Goal: Task Accomplishment & Management: Use online tool/utility

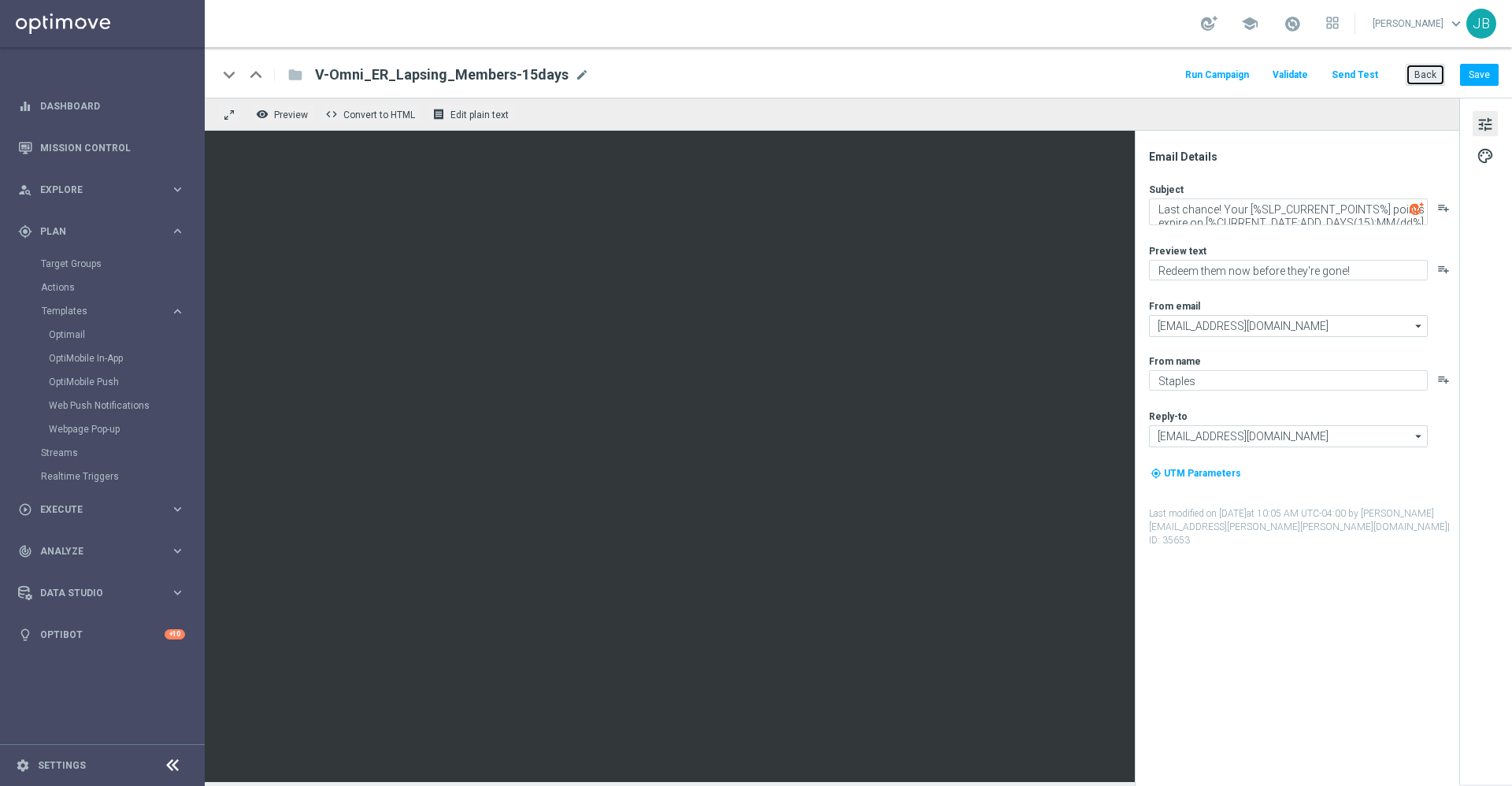
click at [1431, 69] on button "Back" at bounding box center [1425, 75] width 40 height 22
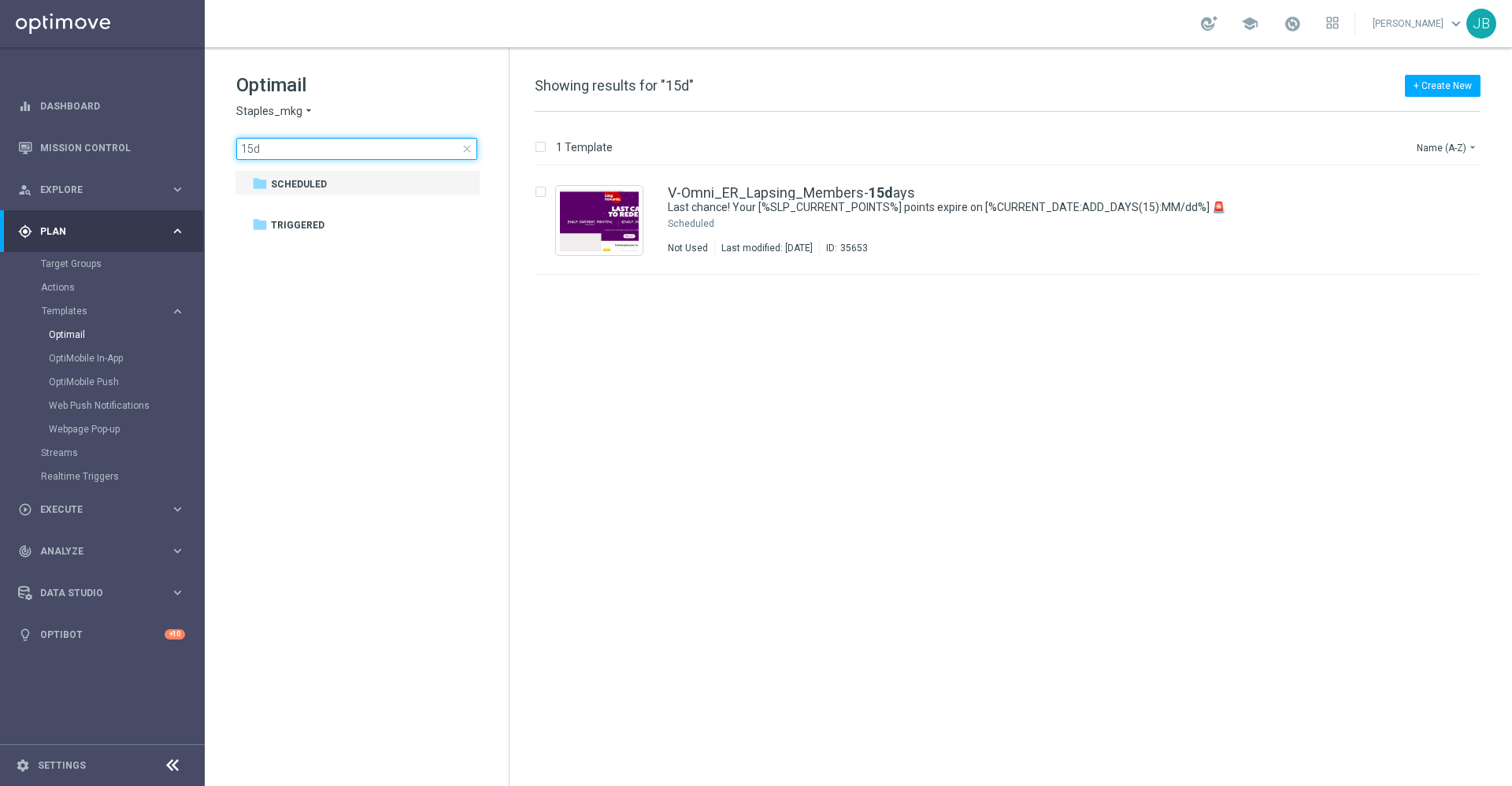
click at [250, 147] on input "15d" at bounding box center [356, 149] width 241 height 22
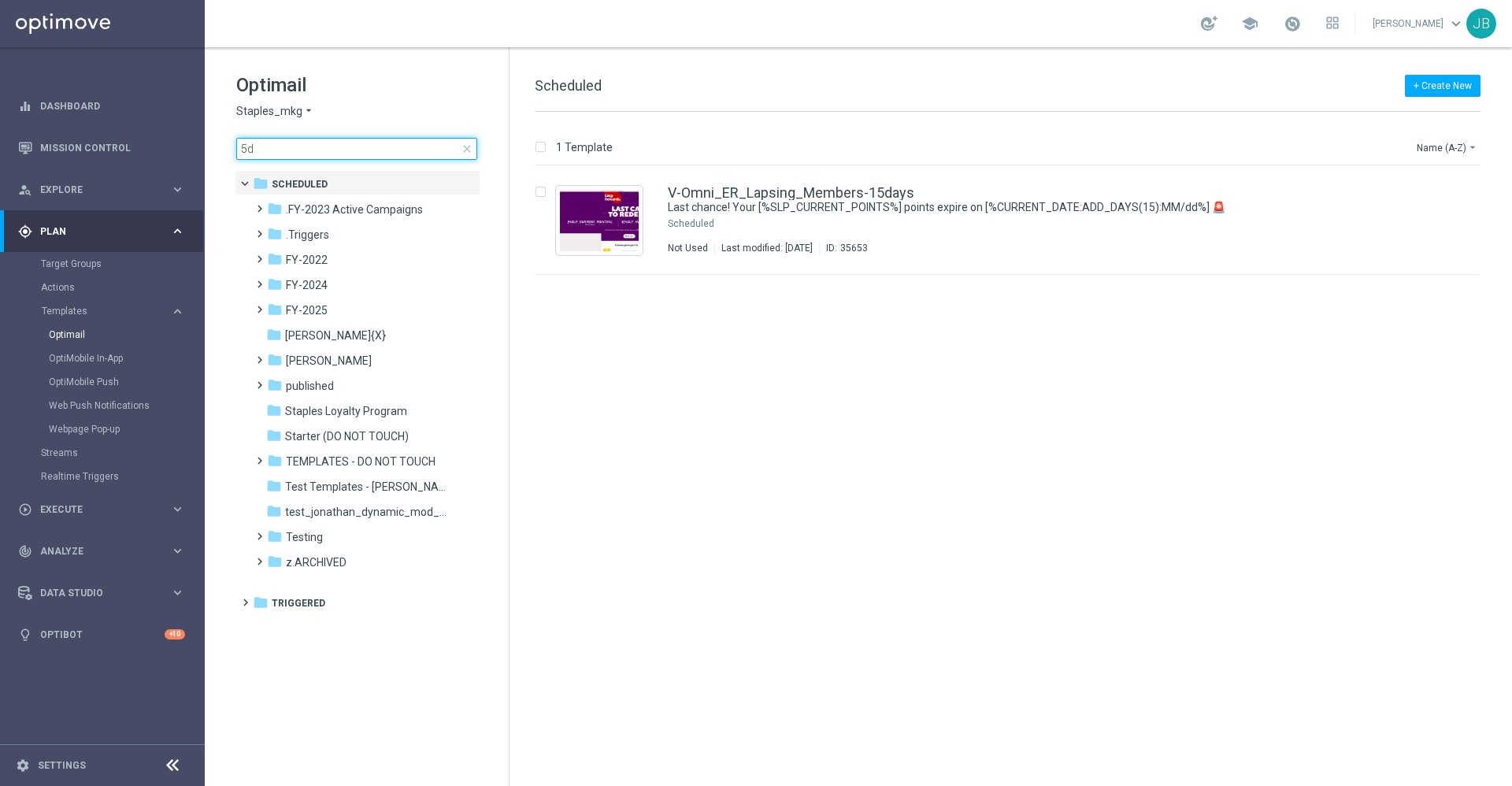
type input "45d"
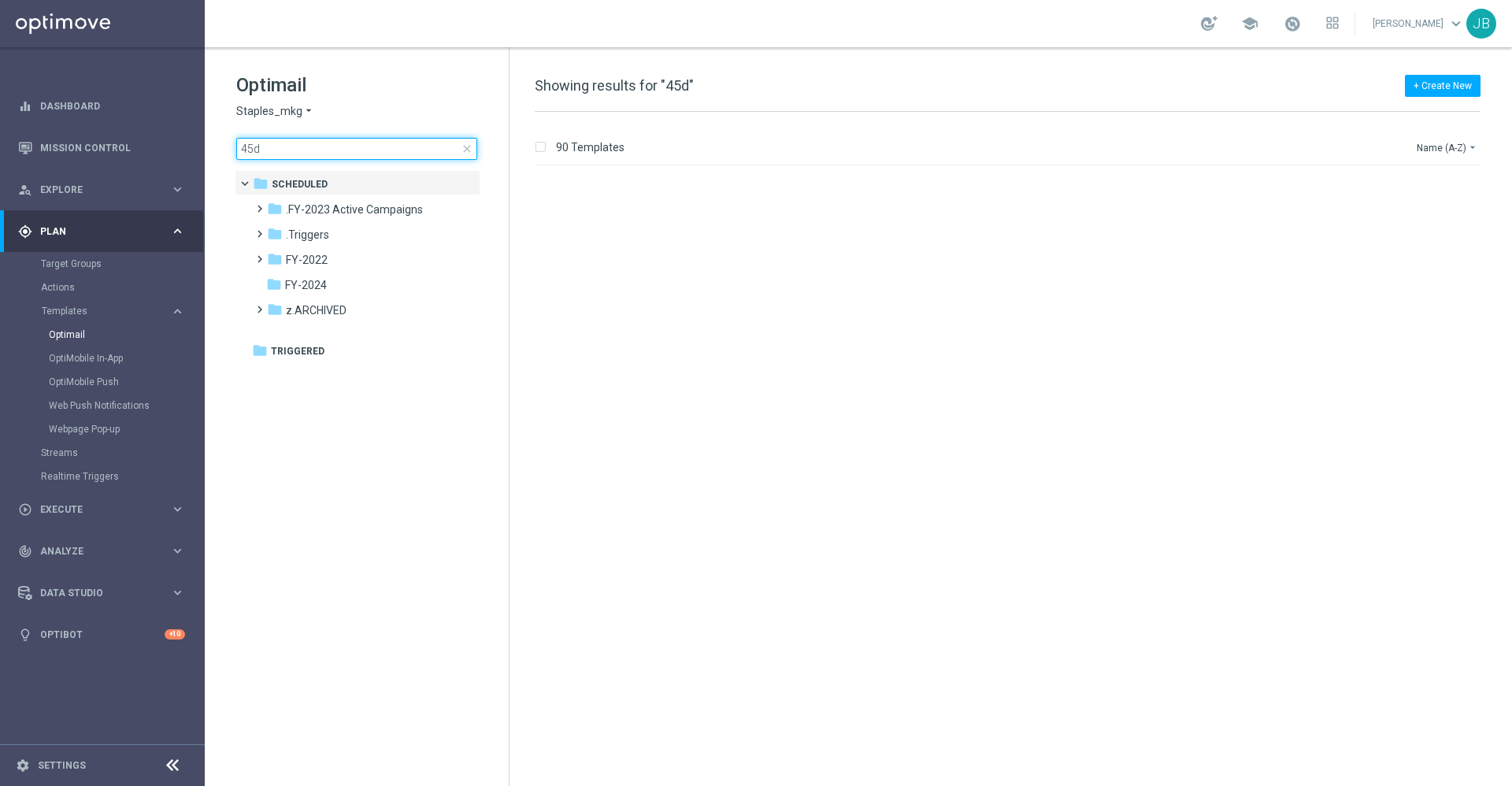
scroll to position [956, 0]
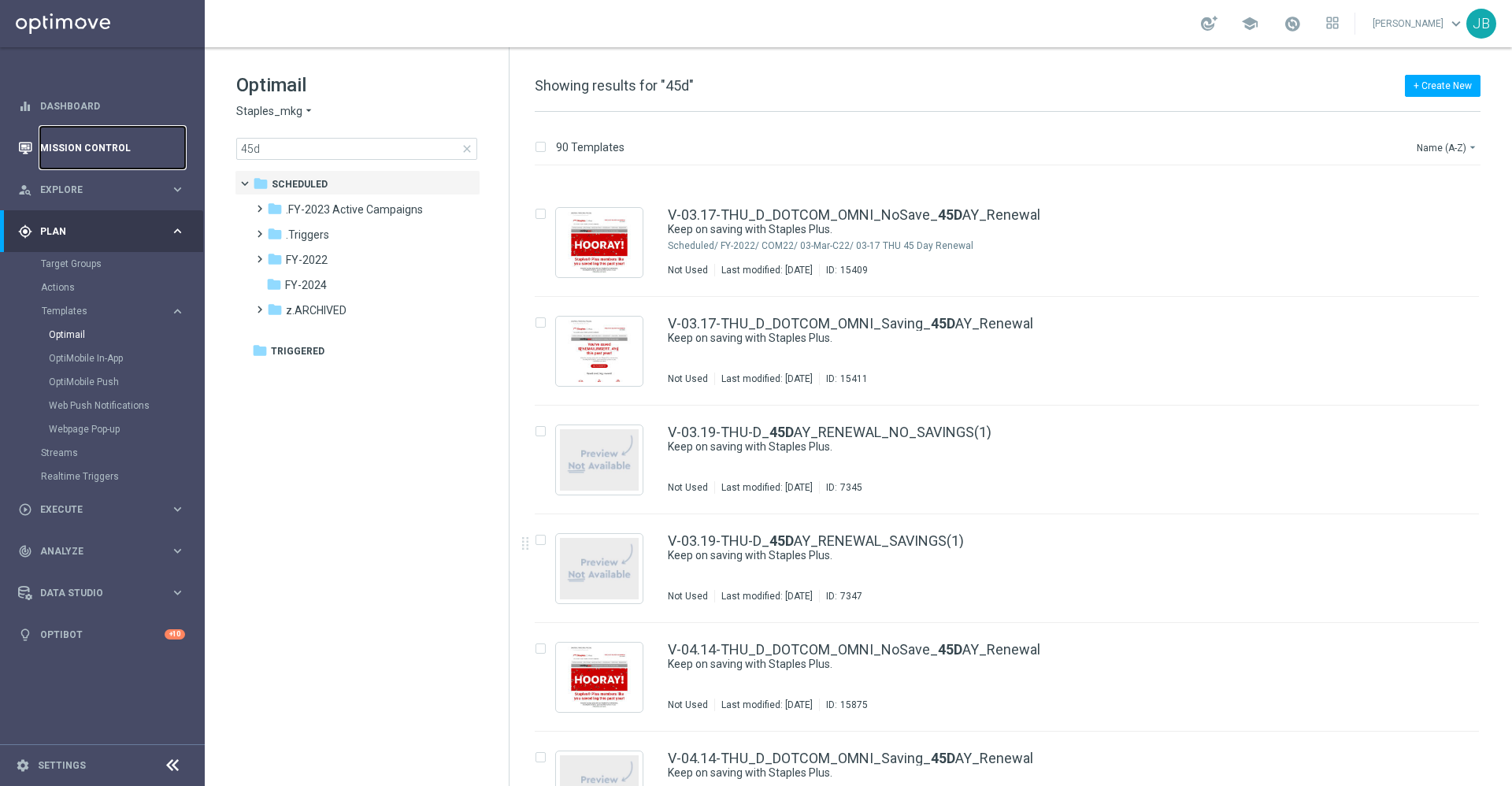
click at [152, 134] on link "Mission Control" at bounding box center [113, 148] width 145 height 41
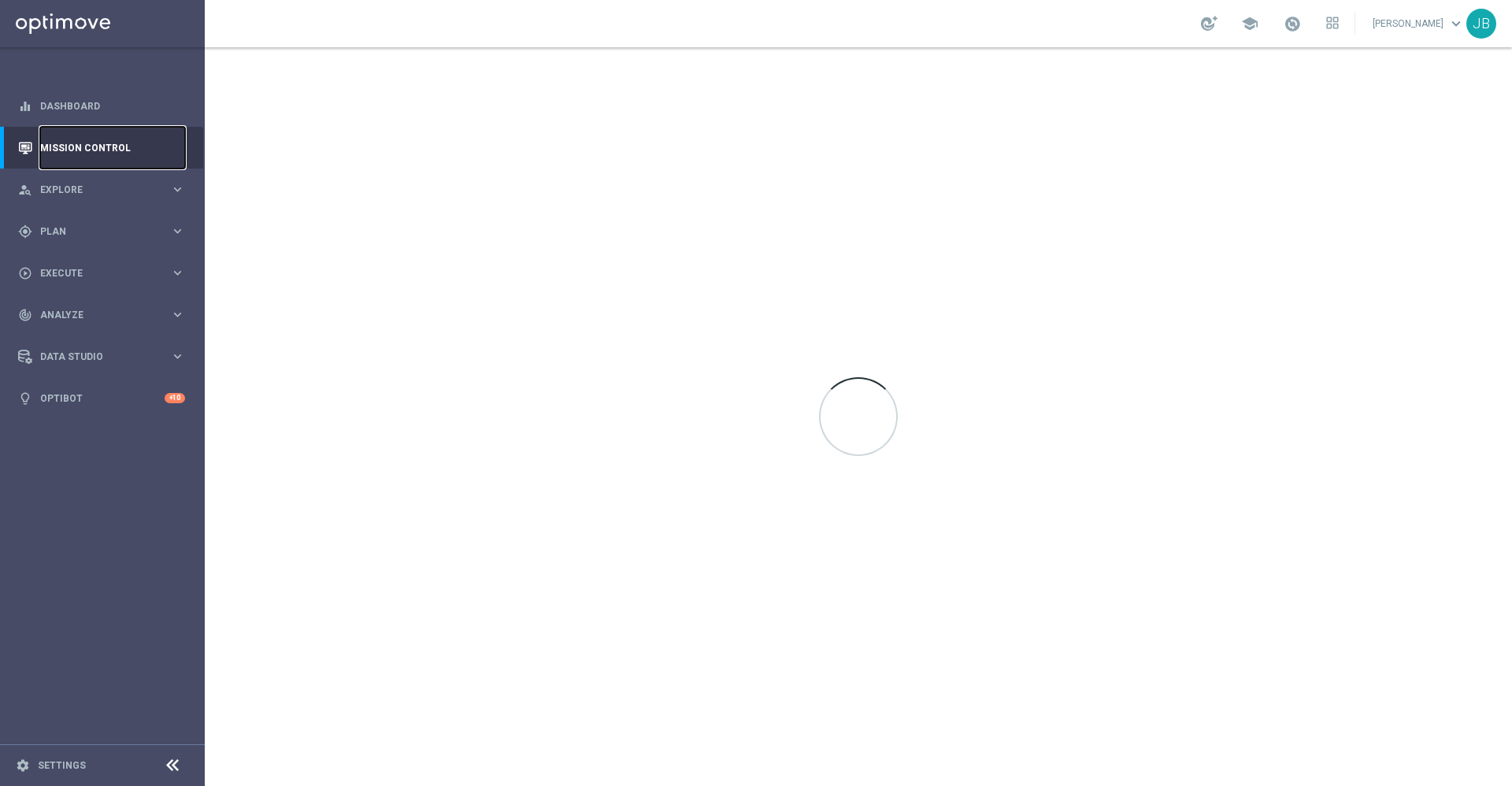
scroll to position [0, 0]
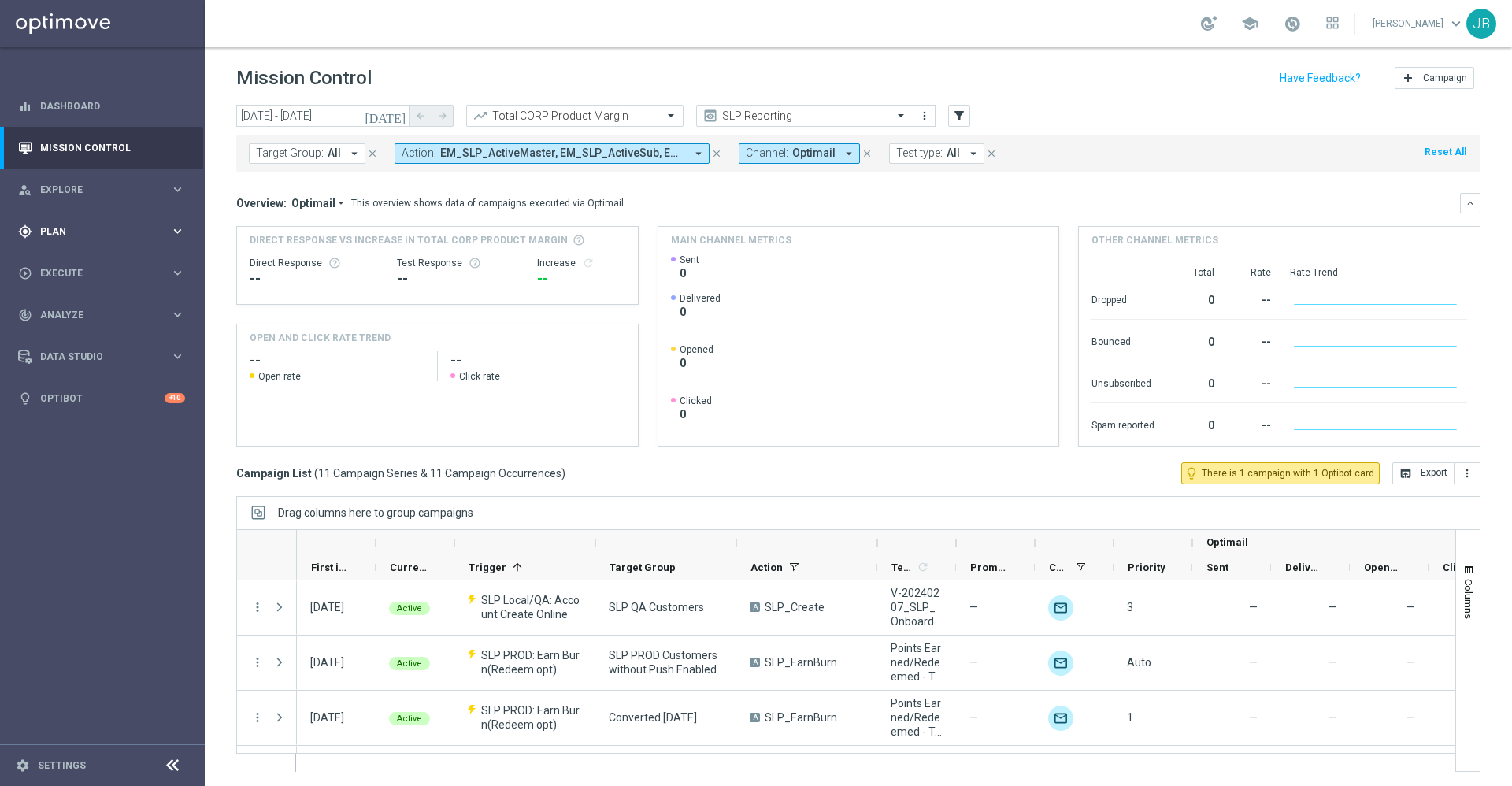
click at [94, 234] on span "Plan" at bounding box center [105, 232] width 130 height 9
click at [809, 118] on input "text" at bounding box center [788, 115] width 169 height 14
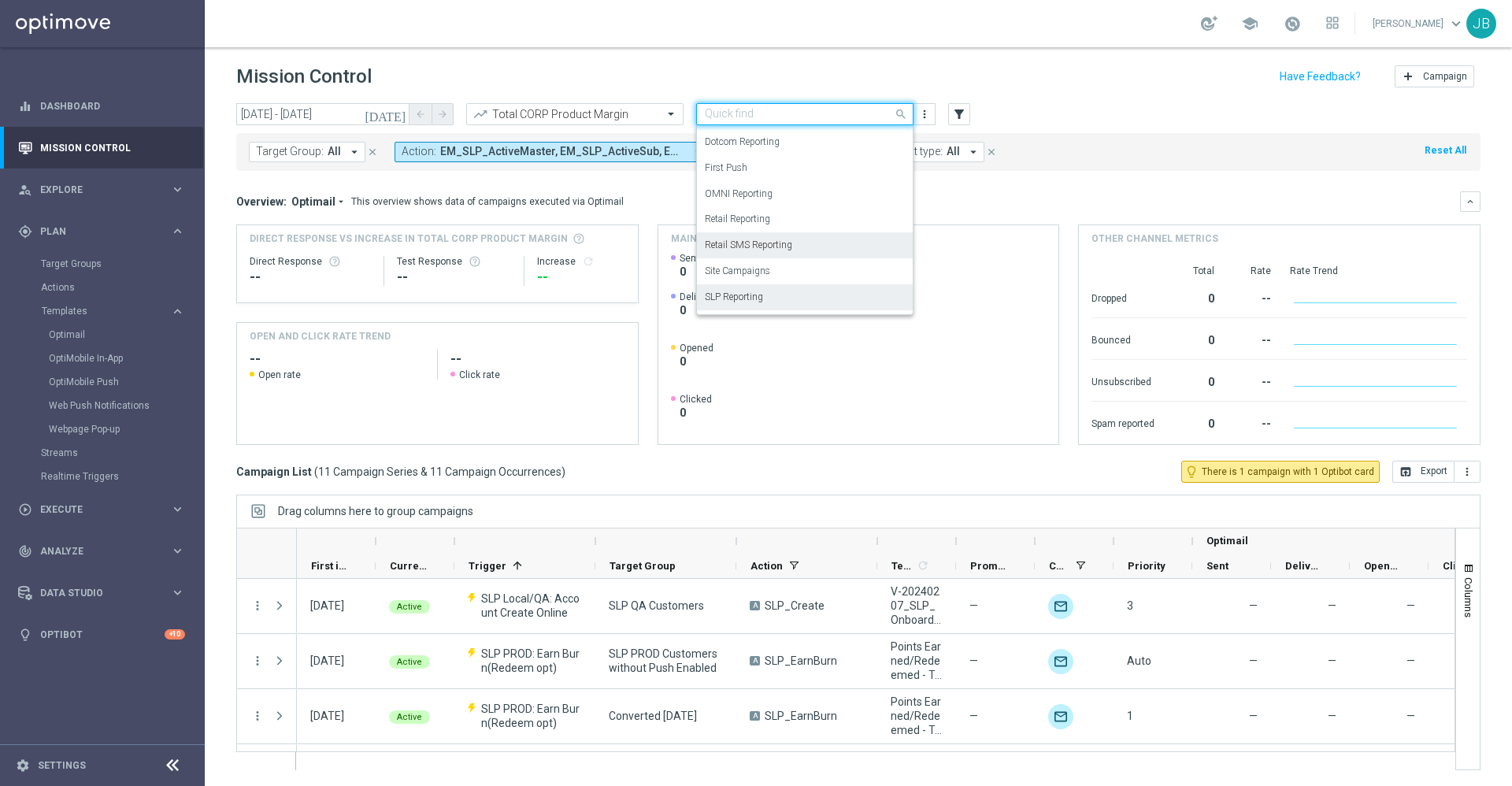
scroll to position [175, 0]
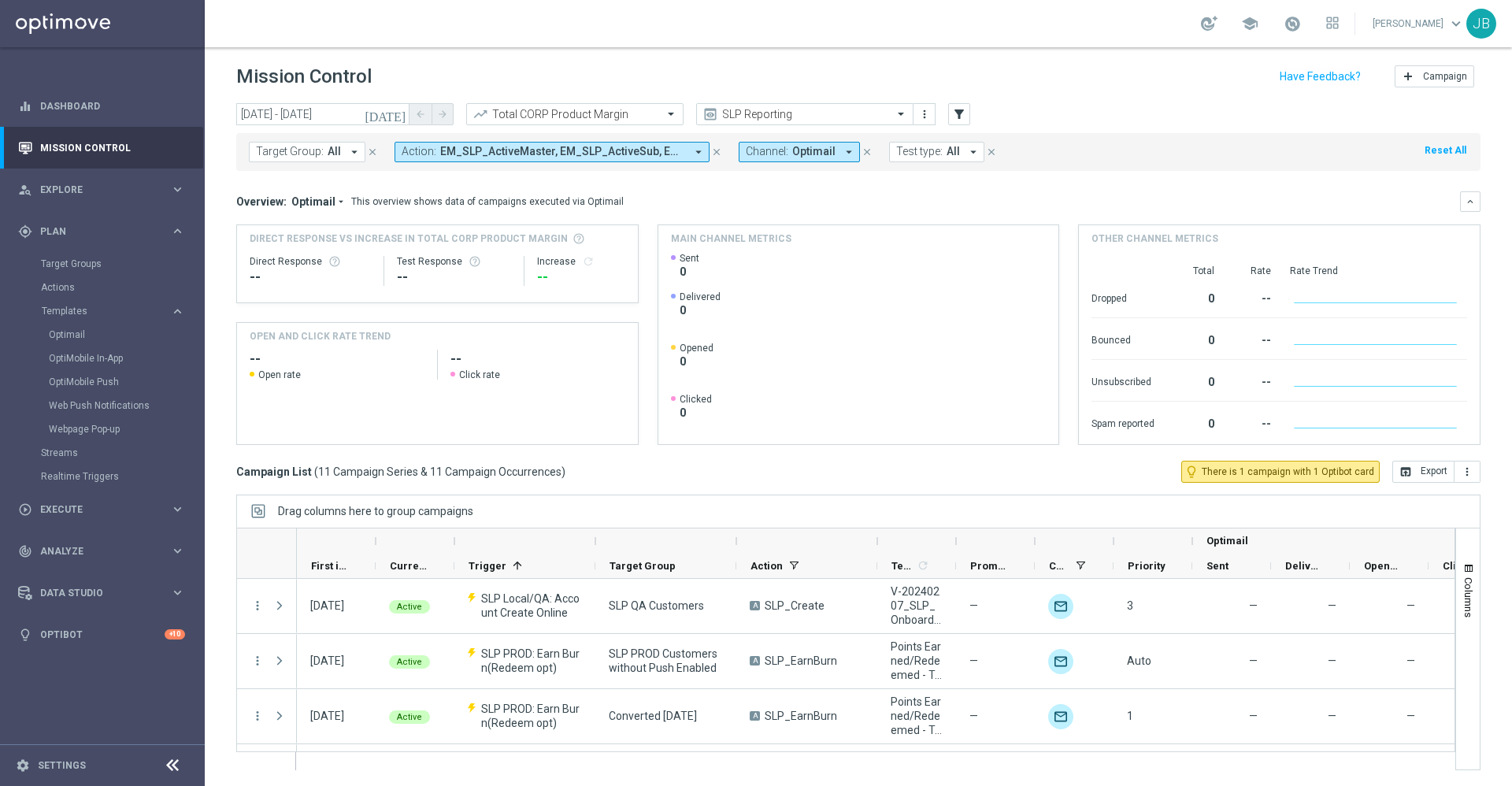
click at [1005, 200] on div "Overview: Optimail arrow_drop_down This overview shows data of campaigns execut…" at bounding box center [848, 202] width 1224 height 14
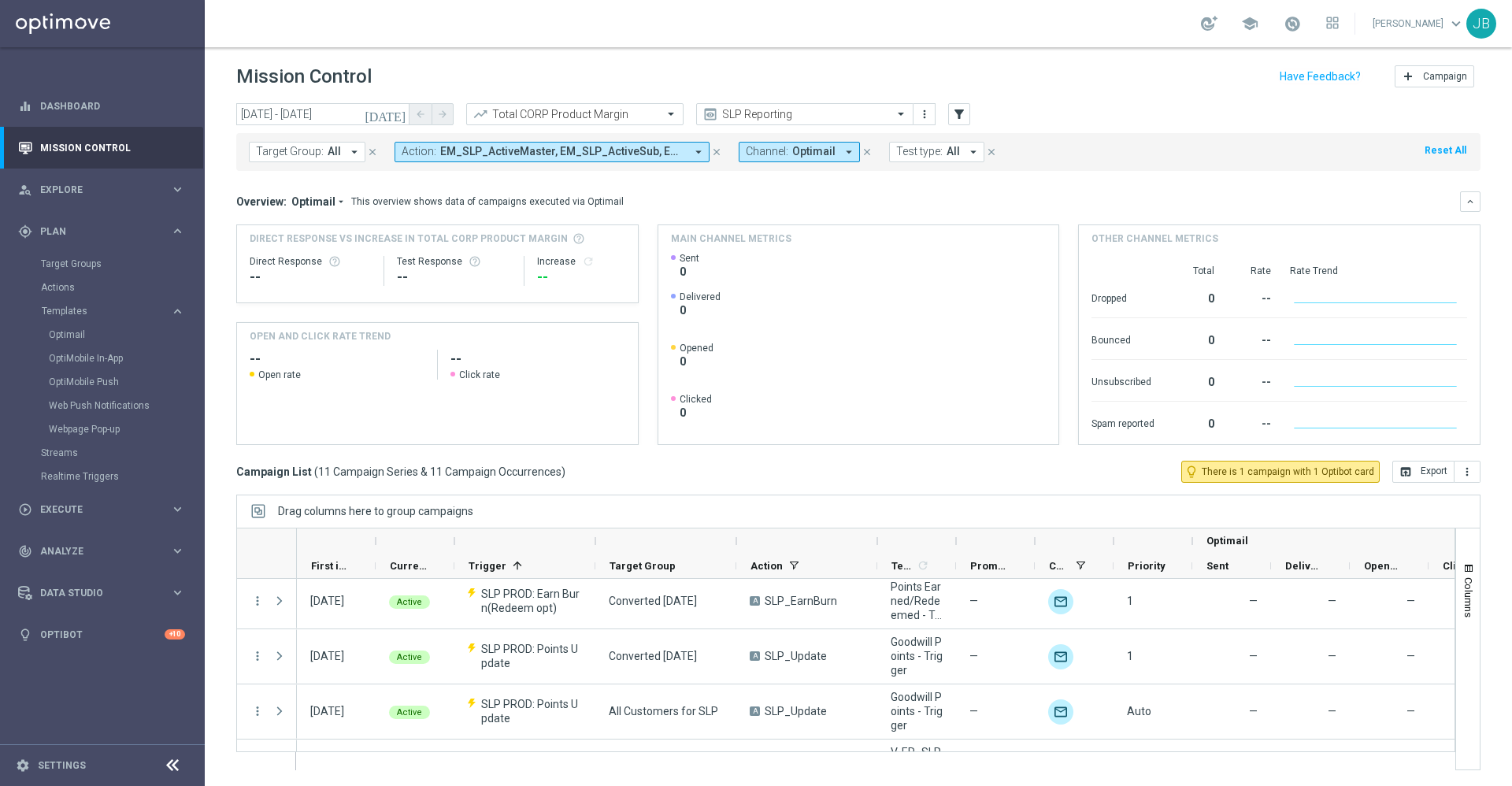
scroll to position [115, 0]
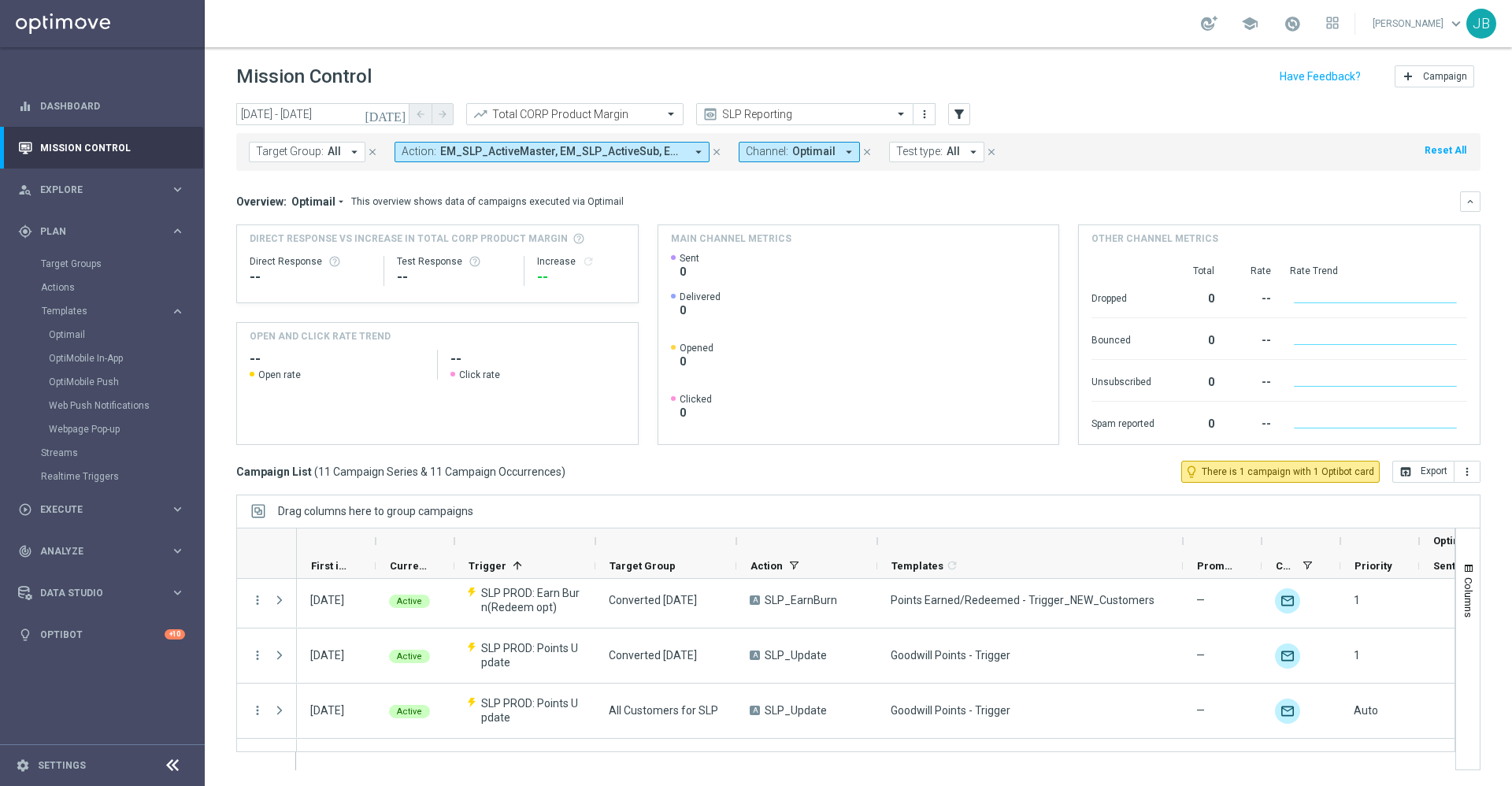
drag, startPoint x: 957, startPoint y: 541, endPoint x: 1190, endPoint y: 552, distance: 233.3
click at [1186, 552] on div at bounding box center [1182, 542] width 6 height 25
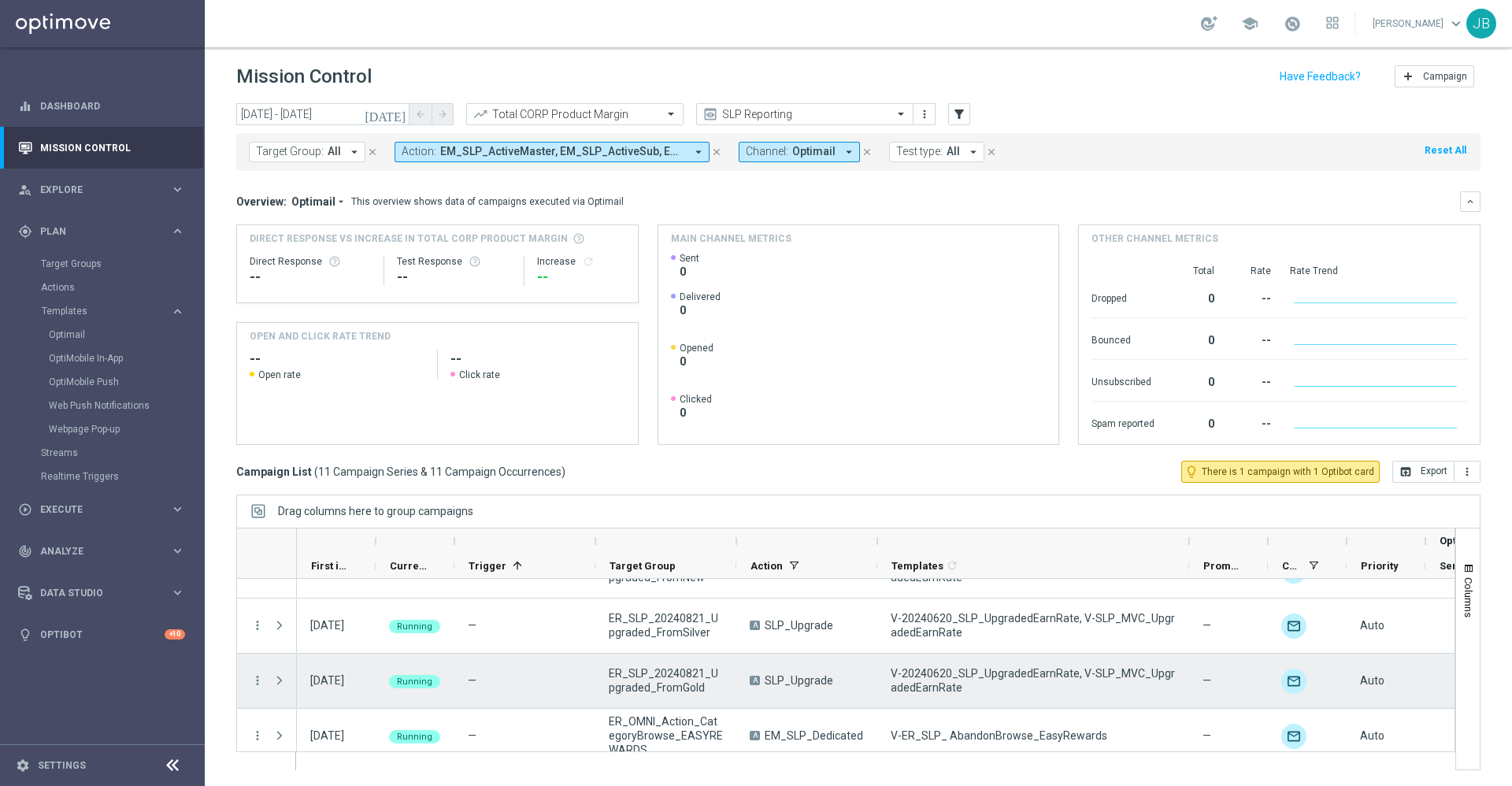
scroll to position [434, 0]
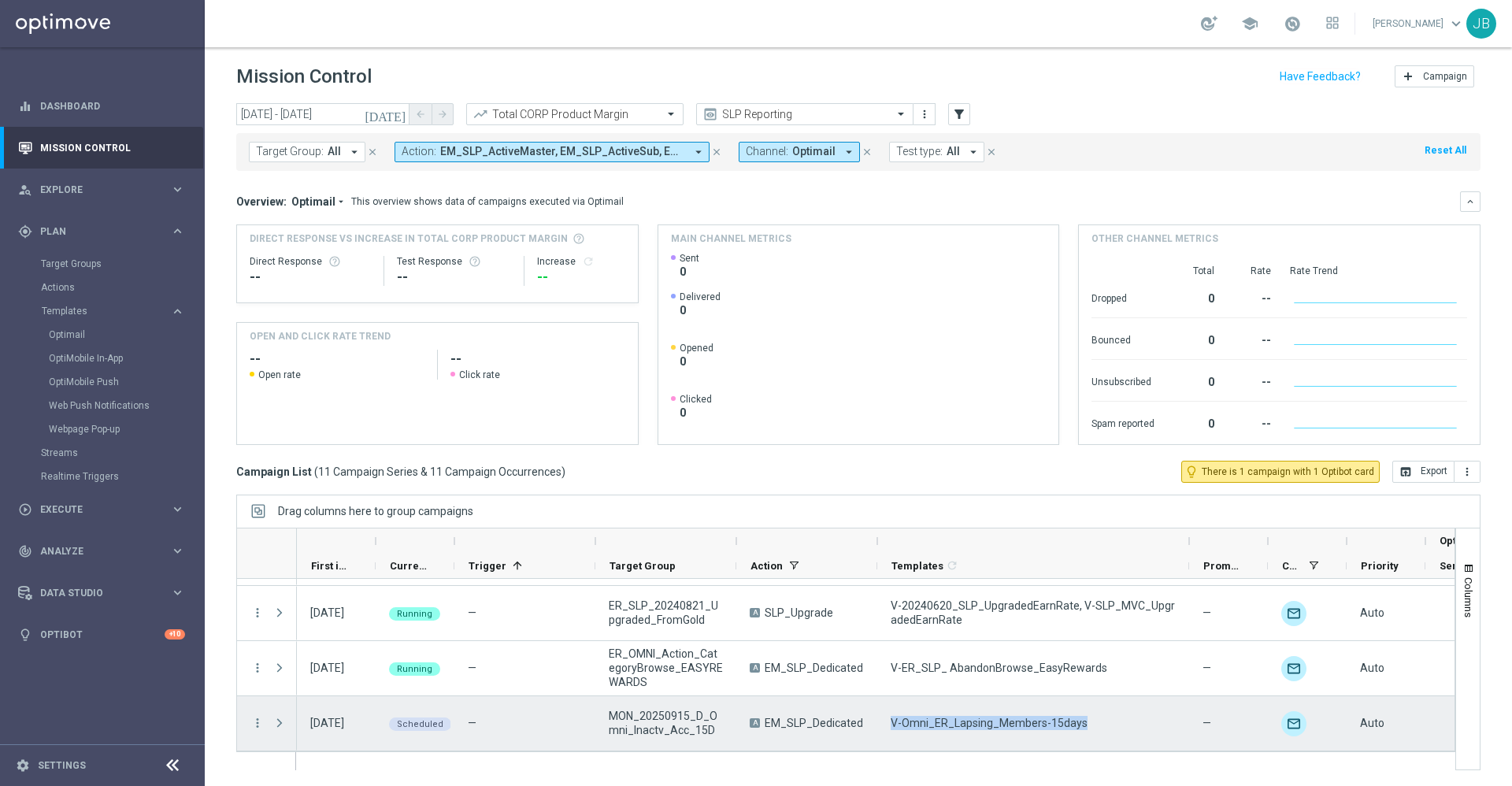
drag, startPoint x: 1081, startPoint y: 721, endPoint x: 892, endPoint y: 716, distance: 189.1
click at [892, 716] on div "V-Omni_ER_Lapsing_Members-15days" at bounding box center [1034, 724] width 312 height 54
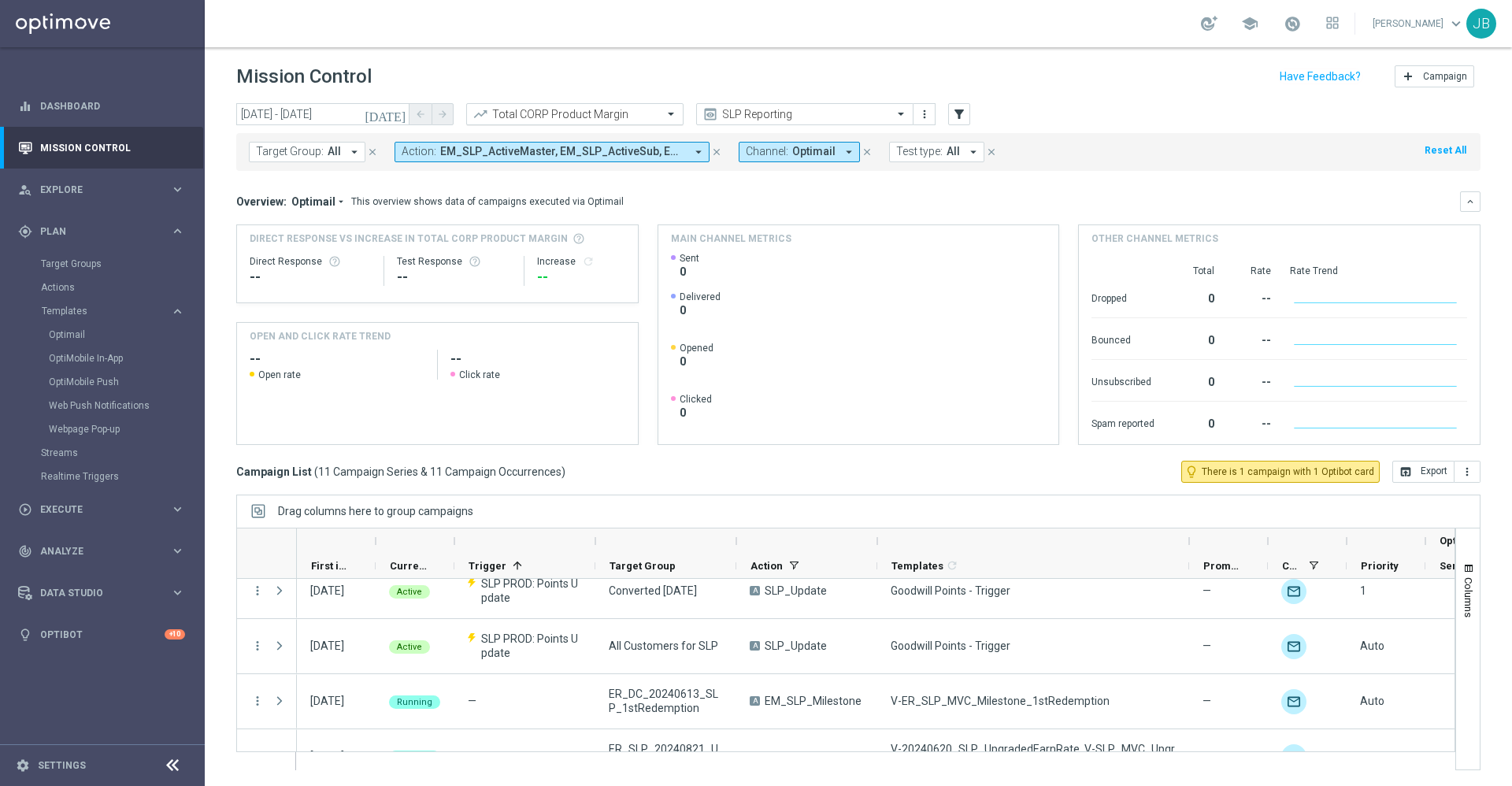
scroll to position [178, 0]
click at [397, 115] on icon "[DATE]" at bounding box center [386, 114] width 42 height 14
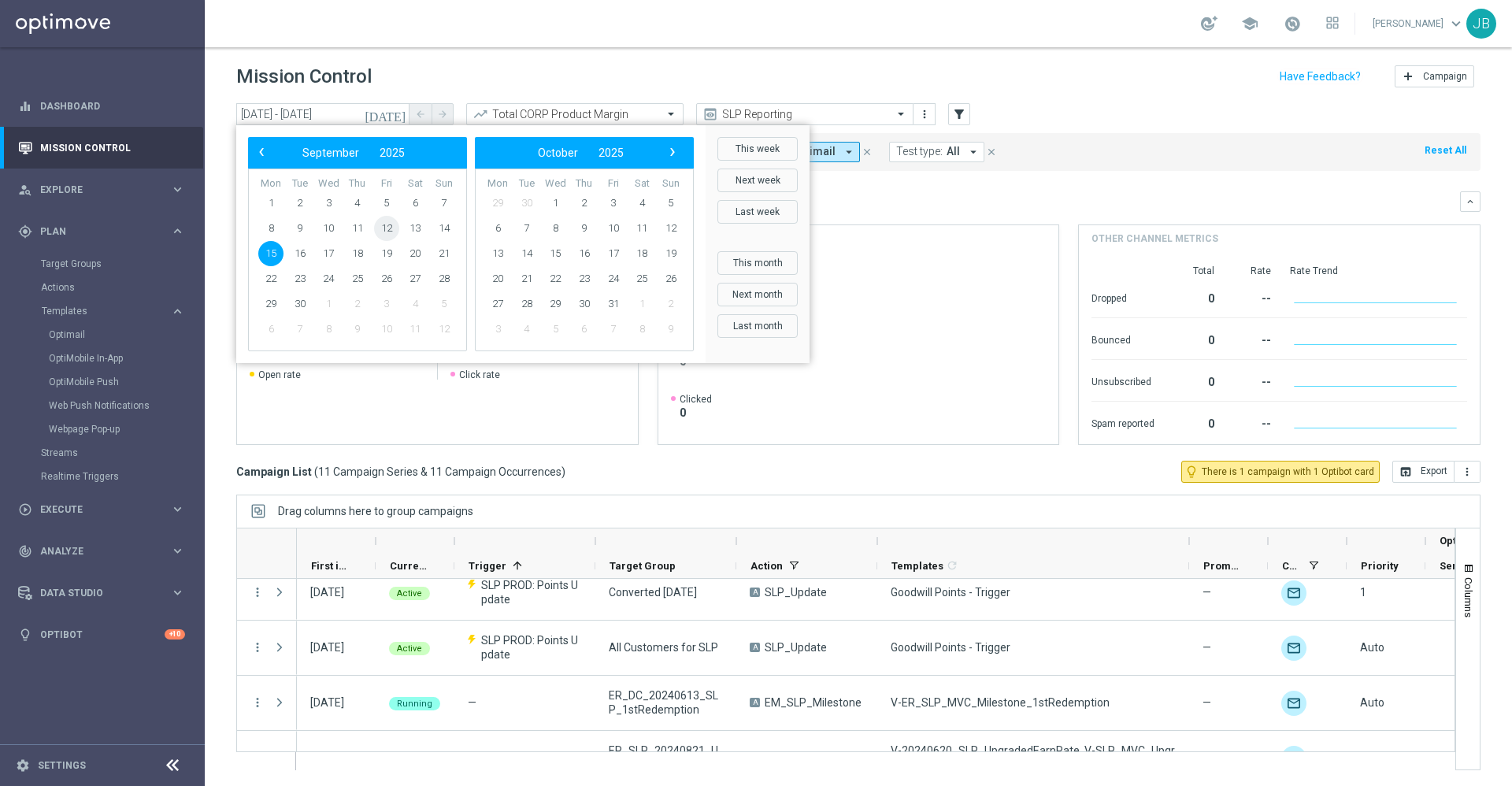
click at [396, 233] on span "12" at bounding box center [387, 228] width 25 height 25
type input "[DATE] - [DATE]"
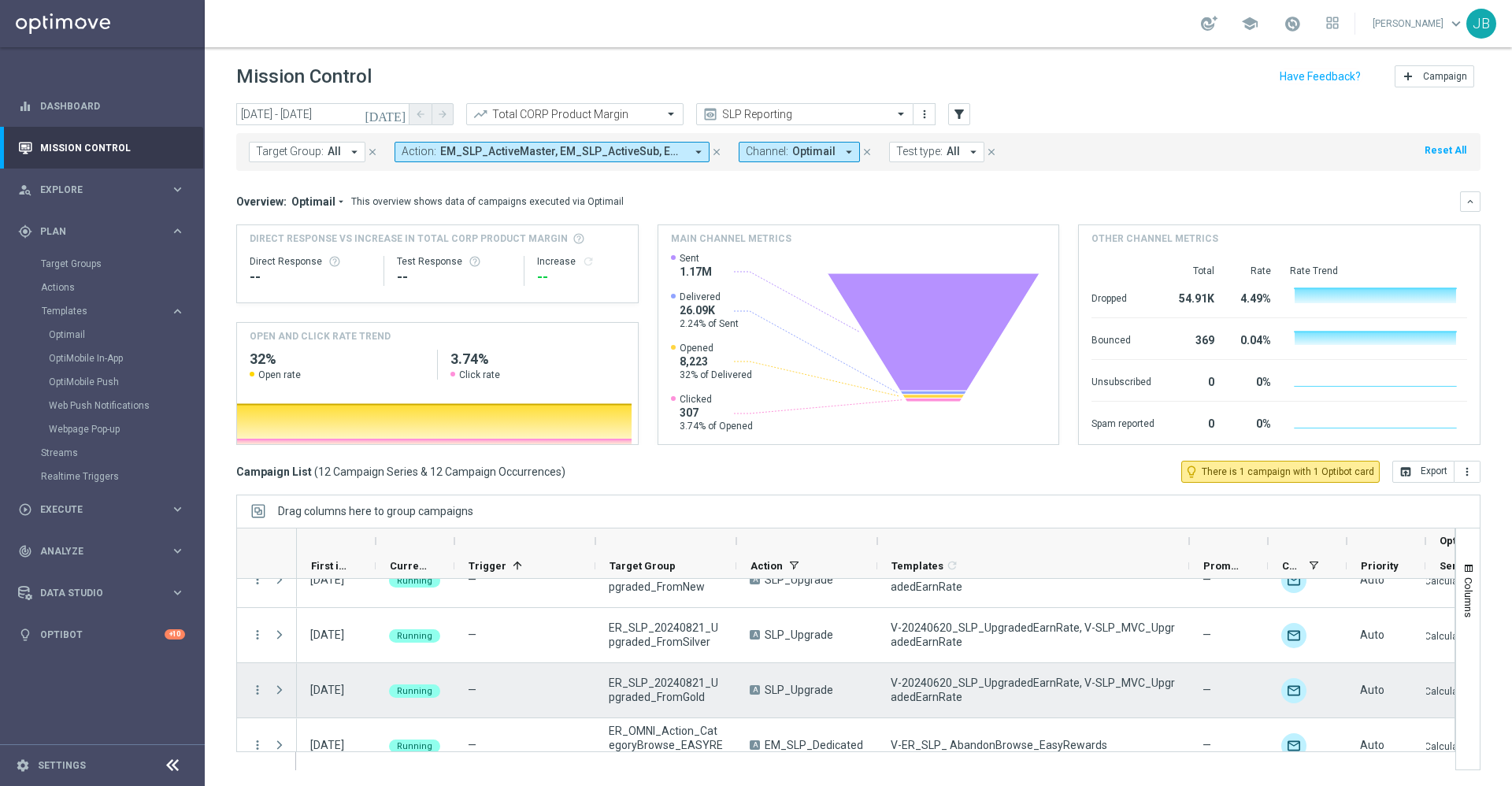
scroll to position [489, 0]
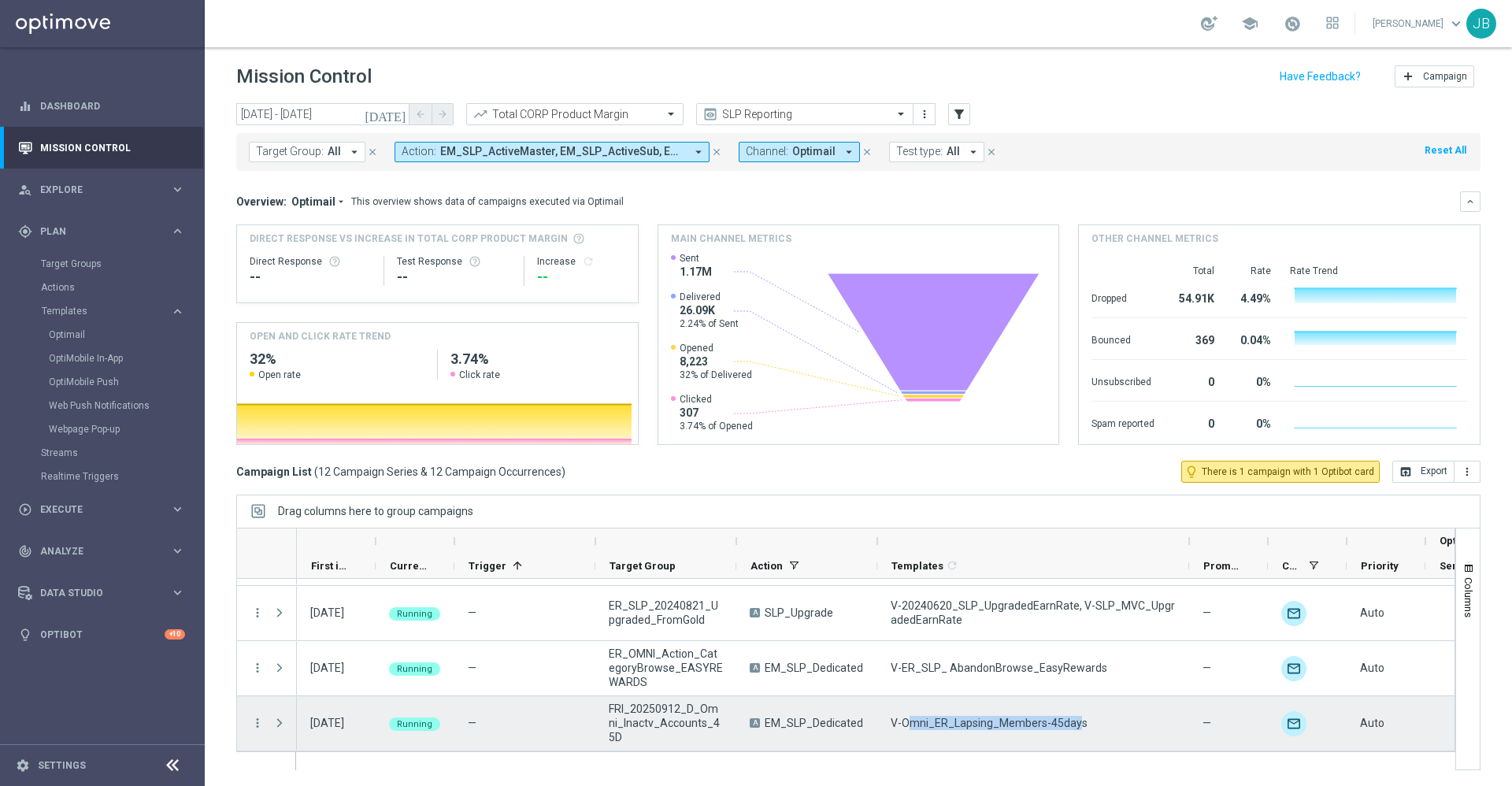
drag, startPoint x: 1074, startPoint y: 719, endPoint x: 906, endPoint y: 721, distance: 168.0
click at [906, 721] on span "V-Omni_ER_Lapsing_Members-45days" at bounding box center [989, 724] width 197 height 14
drag, startPoint x: 891, startPoint y: 721, endPoint x: 1081, endPoint y: 727, distance: 190.1
click at [1081, 727] on div "V-Omni_ER_Lapsing_Members-45days" at bounding box center [1034, 724] width 312 height 54
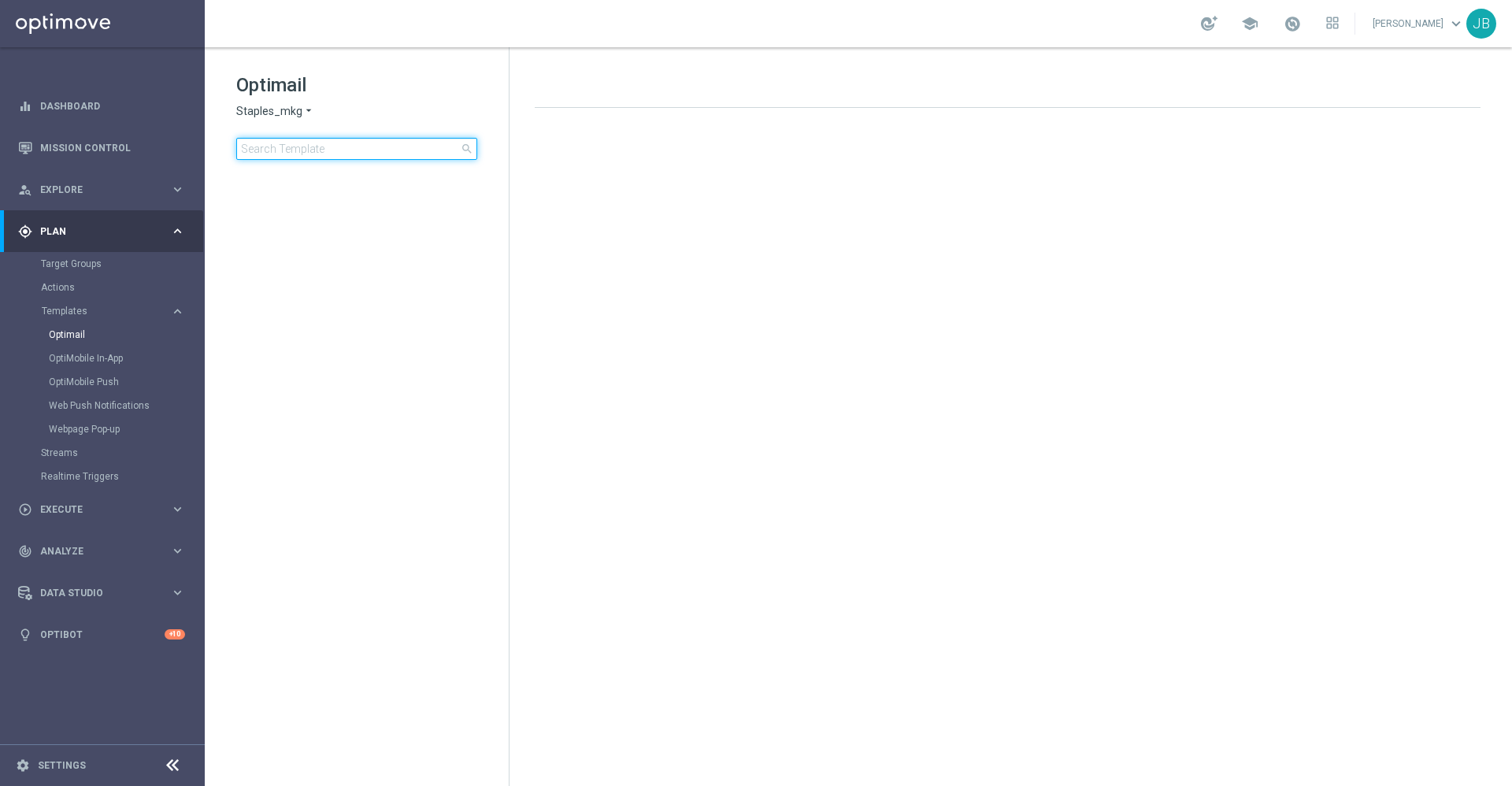
click at [330, 154] on input at bounding box center [356, 149] width 241 height 22
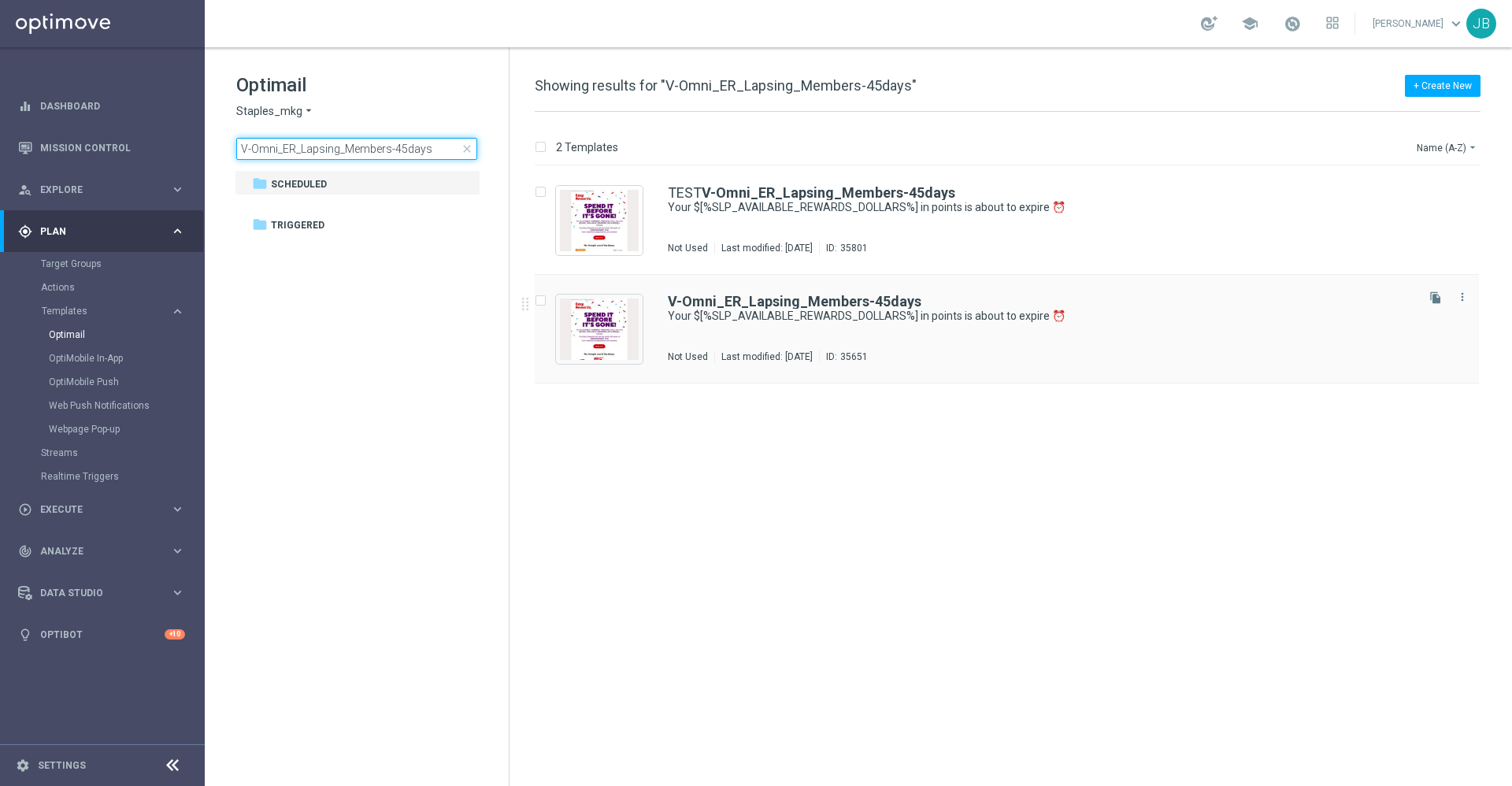
type input "V-Omni_ER_Lapsing_Members-45days"
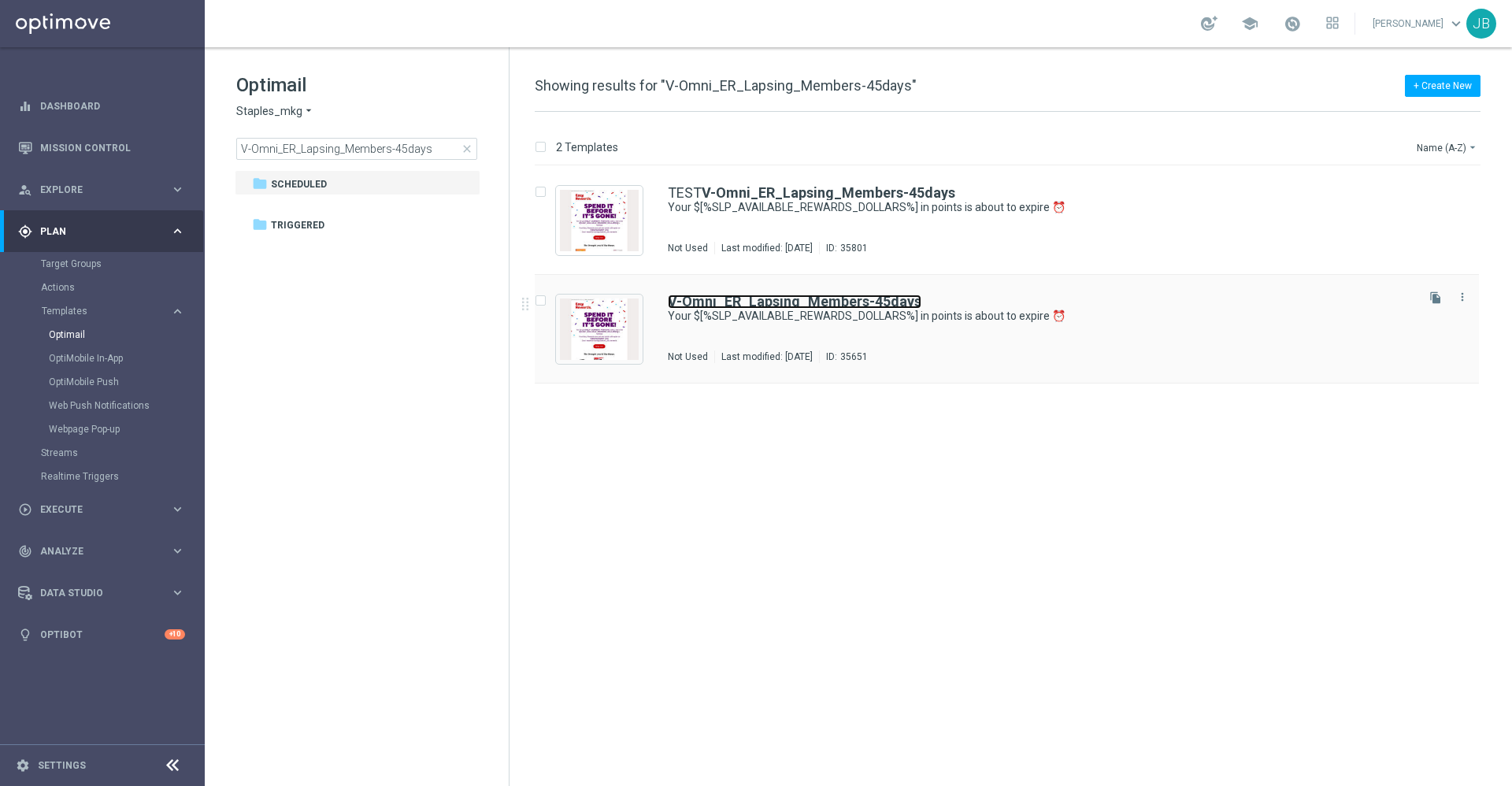
click at [723, 298] on b "V-Omni_ER_Lapsing_Members-45days" at bounding box center [794, 301] width 253 height 16
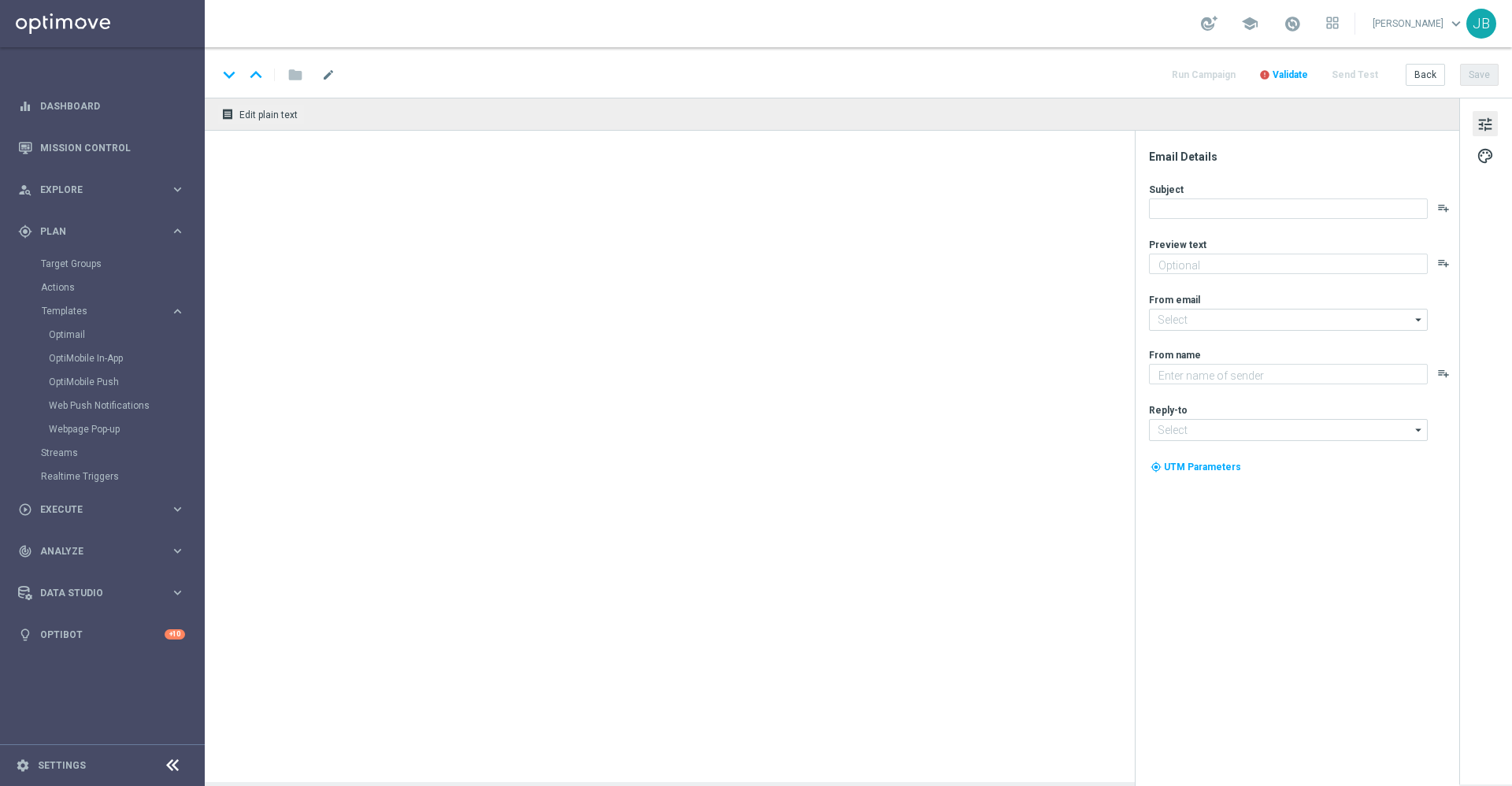
type textarea "Redeem them now before they're gone!"
type input "[EMAIL_ADDRESS][DOMAIN_NAME]"
type textarea "Staples"
type input "[EMAIL_ADDRESS][DOMAIN_NAME]"
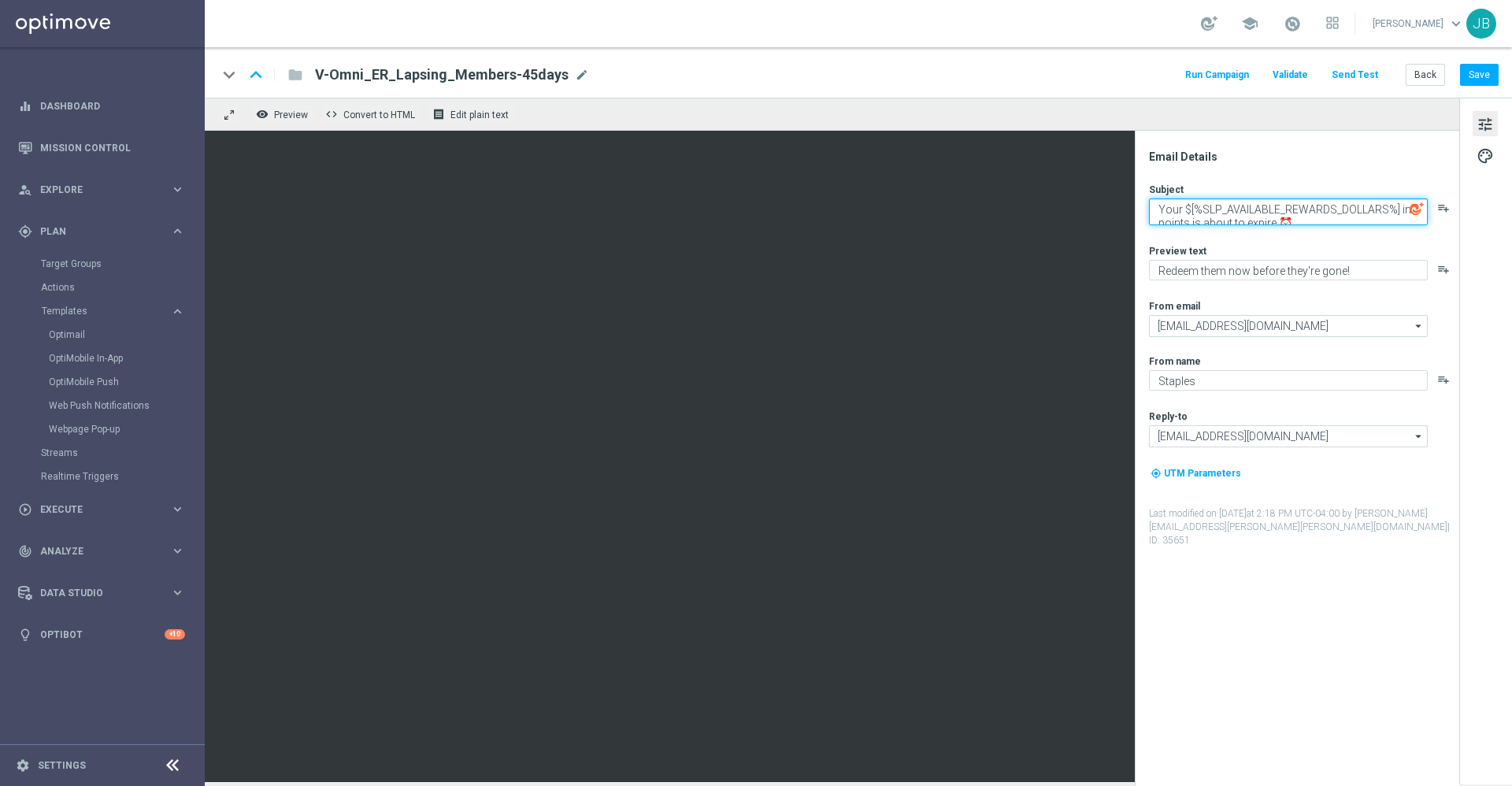
drag, startPoint x: 1152, startPoint y: 211, endPoint x: 1307, endPoint y: 232, distance: 156.4
click at [1307, 232] on div "Subject Your $[%SLP_AVAILABLE_REWARDS_DOLLARS%] in points is about to expire ⏰ …" at bounding box center [1303, 365] width 309 height 365
